Goal: Information Seeking & Learning: Learn about a topic

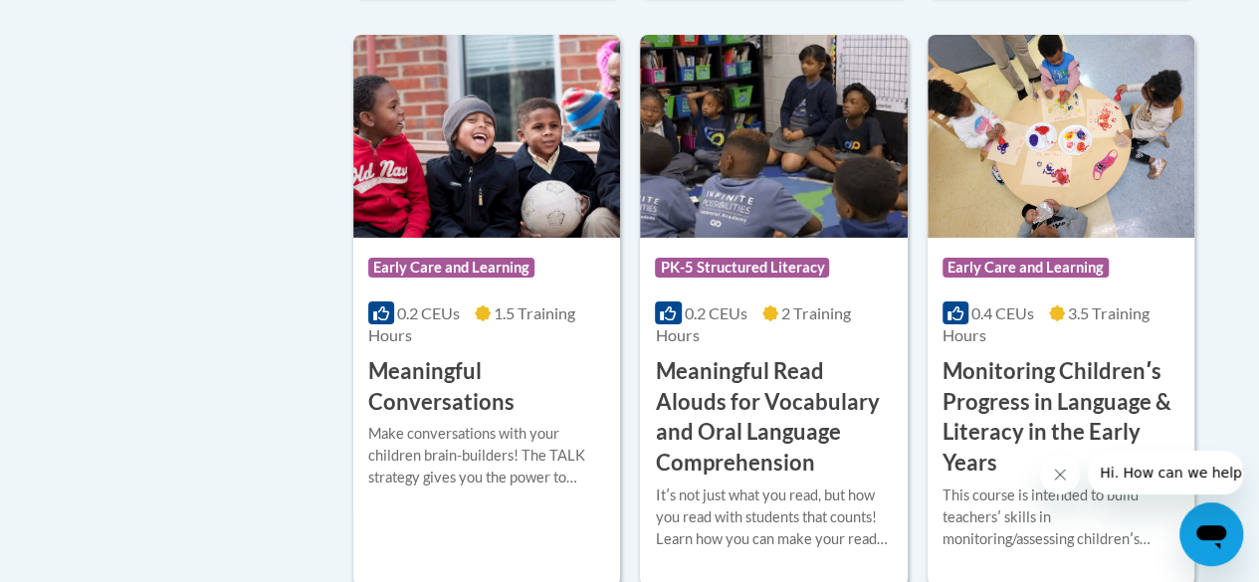
scroll to position [3353, 0]
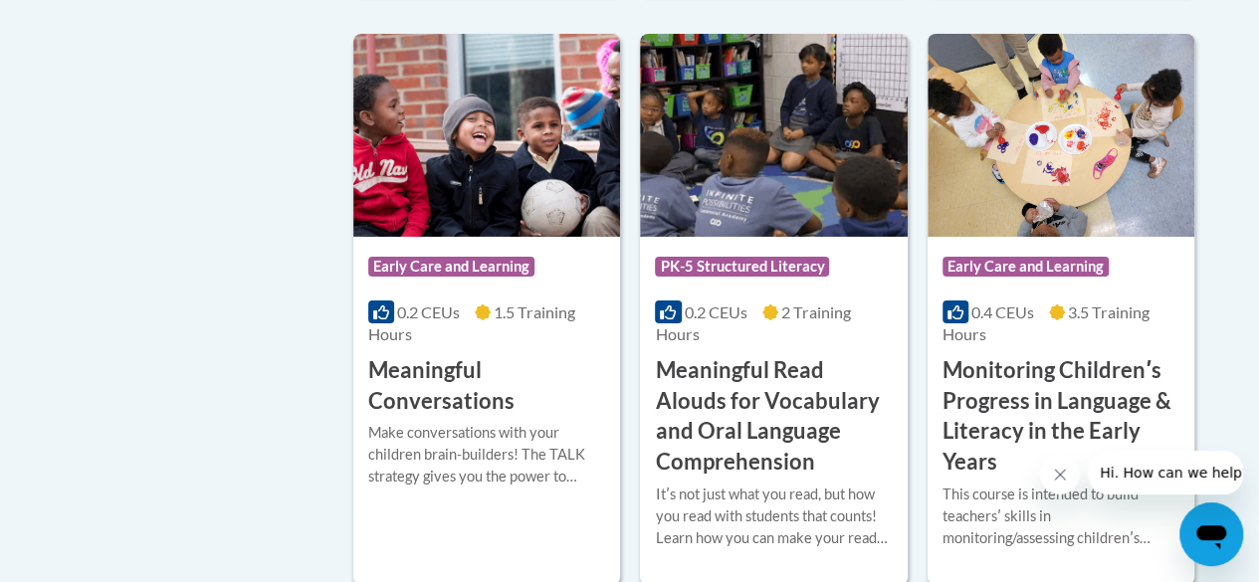
click at [704, 355] on h3 "Meaningful Read Alouds for Vocabulary and Oral Language Comprehension" at bounding box center [773, 416] width 237 height 122
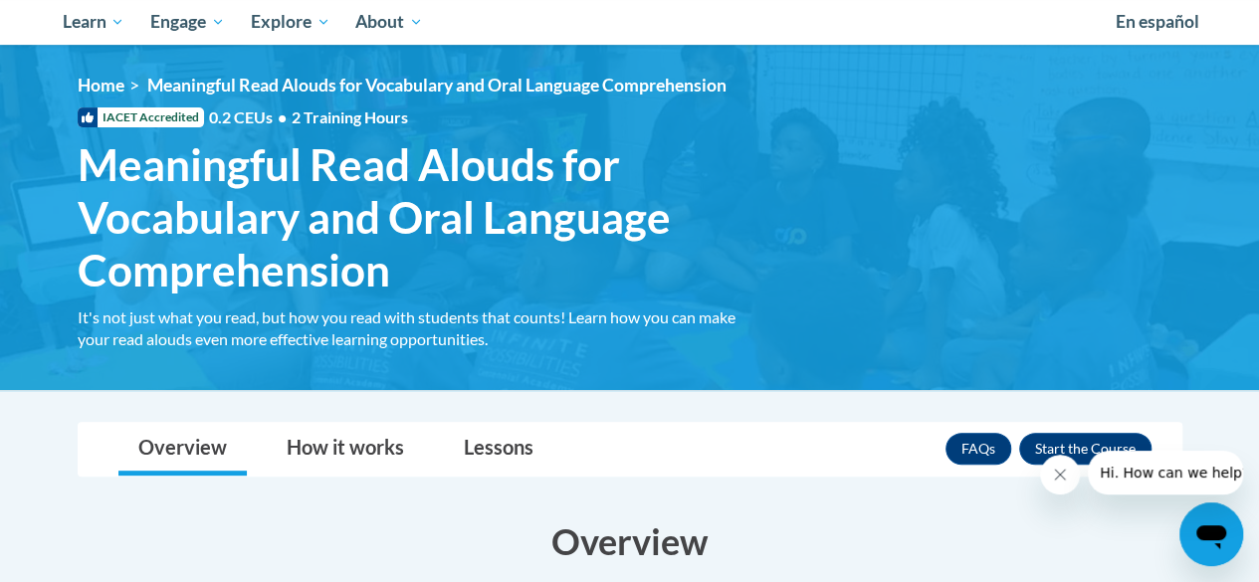
scroll to position [214, 0]
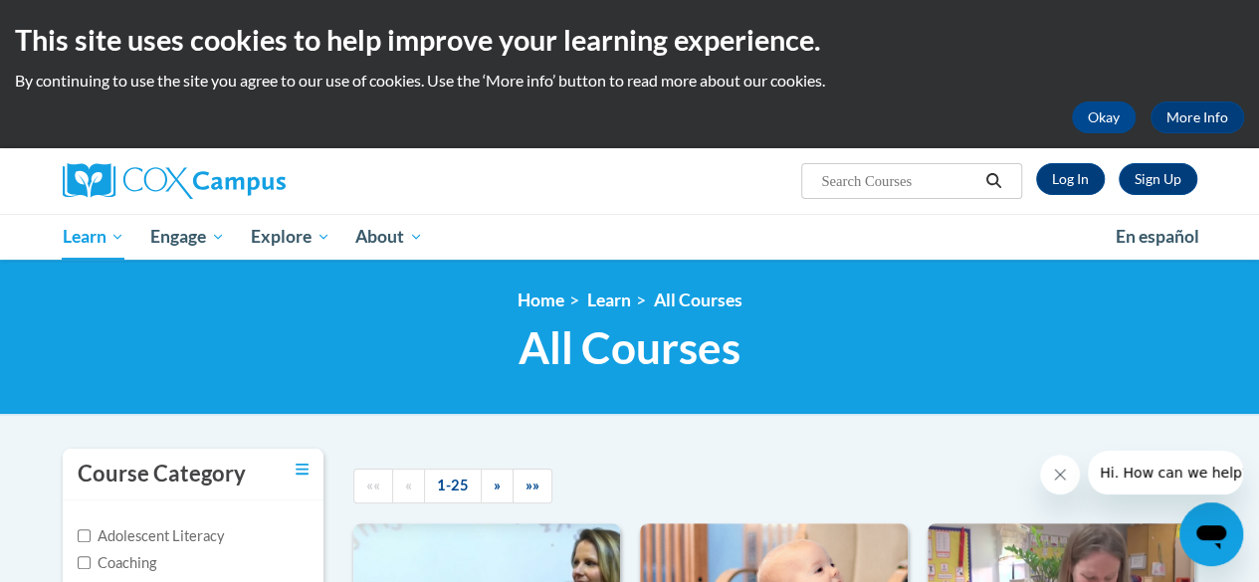
scroll to position [3353, 0]
